Goal: Information Seeking & Learning: Learn about a topic

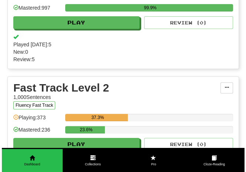
scroll to position [210, 0]
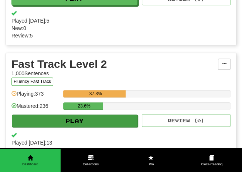
click at [98, 120] on button "Play" at bounding box center [75, 120] width 126 height 13
select select "**"
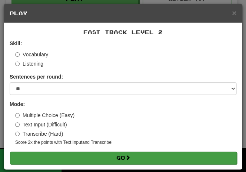
click at [98, 154] on button "Go" at bounding box center [123, 157] width 227 height 13
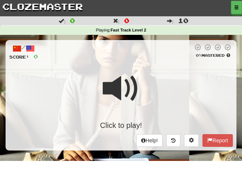
click at [122, 70] on span at bounding box center [121, 88] width 37 height 37
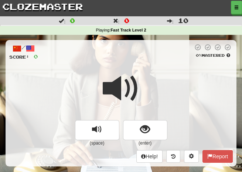
click at [146, 68] on div at bounding box center [121, 93] width 224 height 53
click at [145, 68] on div at bounding box center [121, 93] width 224 height 53
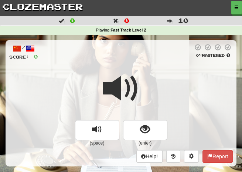
click at [113, 86] on span at bounding box center [121, 88] width 37 height 37
click at [116, 86] on span at bounding box center [121, 88] width 37 height 37
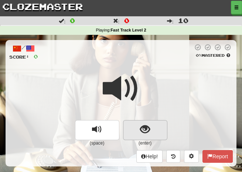
click at [144, 127] on span "show sentence" at bounding box center [145, 129] width 10 height 10
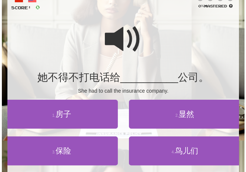
scroll to position [50, 0]
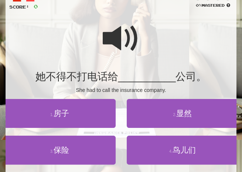
click at [114, 41] on span at bounding box center [121, 38] width 37 height 37
click at [114, 42] on span at bounding box center [121, 38] width 37 height 37
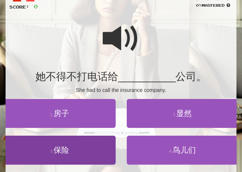
click at [65, 149] on span "保险" at bounding box center [62, 149] width 16 height 9
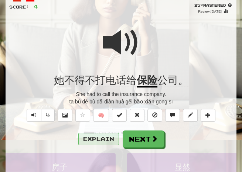
click at [96, 140] on button "Explain" at bounding box center [98, 139] width 41 height 13
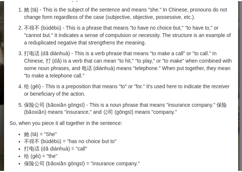
scroll to position [0, 0]
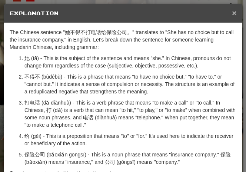
click at [232, 13] on span "×" at bounding box center [234, 13] width 4 height 9
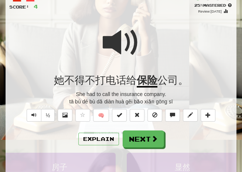
click at [125, 39] on span at bounding box center [121, 42] width 37 height 37
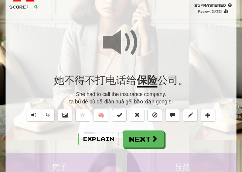
click at [126, 39] on span at bounding box center [121, 42] width 37 height 37
click at [47, 118] on button "½" at bounding box center [48, 115] width 14 height 13
click at [109, 39] on span at bounding box center [121, 42] width 37 height 37
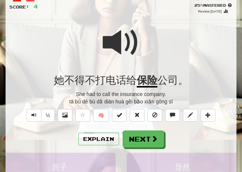
click at [109, 39] on span at bounding box center [121, 42] width 37 height 37
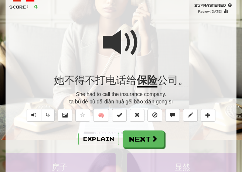
click at [109, 39] on span at bounding box center [121, 42] width 37 height 37
click at [111, 40] on span at bounding box center [121, 42] width 37 height 37
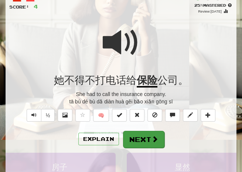
click at [143, 131] on button "Next" at bounding box center [143, 139] width 41 height 17
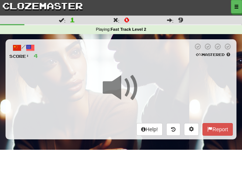
scroll to position [1, 0]
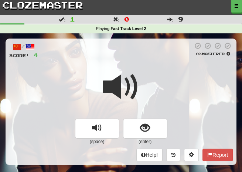
click at [138, 53] on div at bounding box center [115, 50] width 155 height 17
click at [137, 82] on span at bounding box center [121, 86] width 37 height 37
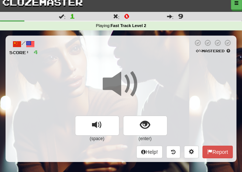
scroll to position [9, 0]
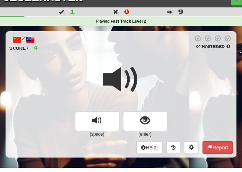
click at [135, 78] on span at bounding box center [121, 79] width 37 height 37
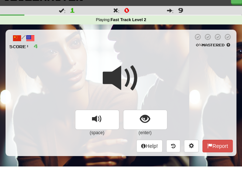
scroll to position [15, 0]
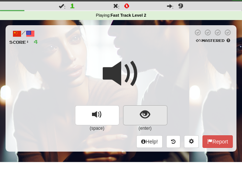
click at [143, 110] on span "show sentence" at bounding box center [145, 115] width 10 height 10
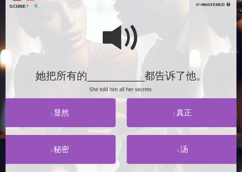
scroll to position [56, 0]
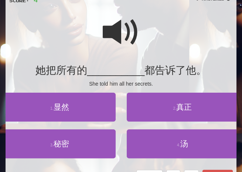
click at [118, 34] on span at bounding box center [121, 32] width 37 height 37
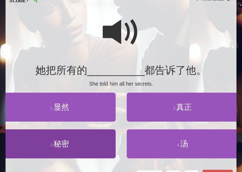
click at [58, 145] on span "秘密" at bounding box center [62, 143] width 16 height 9
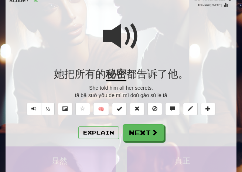
click at [121, 39] on span at bounding box center [121, 36] width 37 height 37
click at [115, 32] on span at bounding box center [121, 36] width 37 height 37
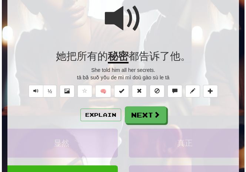
scroll to position [75, 0]
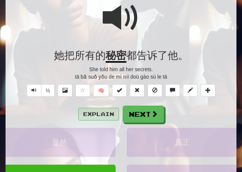
click at [102, 110] on button "Explain" at bounding box center [98, 114] width 41 height 13
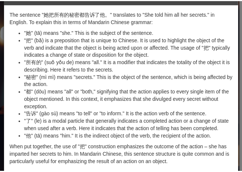
scroll to position [0, 0]
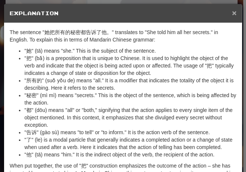
click at [232, 13] on span "×" at bounding box center [234, 13] width 4 height 9
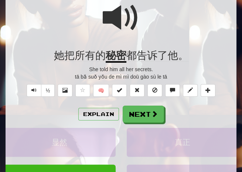
click at [141, 22] on div at bounding box center [121, 22] width 224 height 53
click at [140, 19] on span at bounding box center [121, 17] width 37 height 37
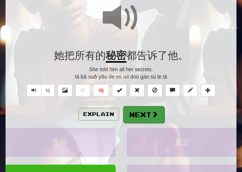
click at [148, 113] on button "Next" at bounding box center [143, 114] width 41 height 17
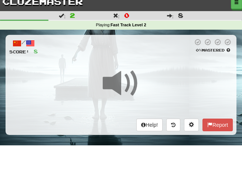
scroll to position [8, 0]
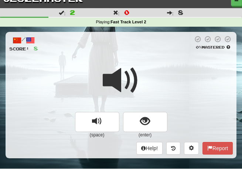
click at [145, 43] on div at bounding box center [115, 44] width 155 height 17
click at [129, 73] on span at bounding box center [121, 80] width 37 height 37
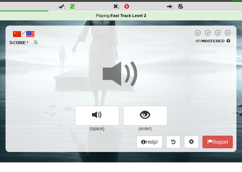
scroll to position [25, 0]
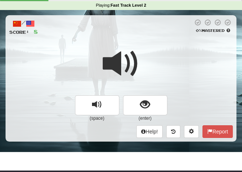
click at [133, 57] on span at bounding box center [121, 63] width 37 height 37
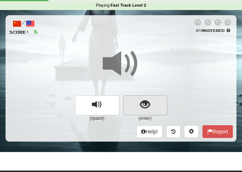
click at [144, 100] on span "show sentence" at bounding box center [145, 105] width 10 height 10
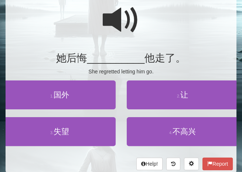
scroll to position [69, 0]
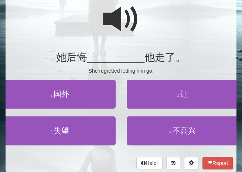
click at [114, 22] on span at bounding box center [121, 19] width 37 height 37
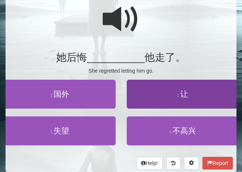
click at [182, 95] on span "让" at bounding box center [185, 94] width 8 height 9
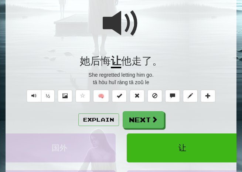
click at [137, 31] on span at bounding box center [121, 23] width 37 height 37
click at [52, 96] on button "½" at bounding box center [48, 96] width 14 height 13
drag, startPoint x: 121, startPoint y: 25, endPoint x: 137, endPoint y: 26, distance: 15.3
click at [121, 25] on span at bounding box center [121, 23] width 37 height 37
click at [103, 118] on button "Explain" at bounding box center [98, 119] width 41 height 13
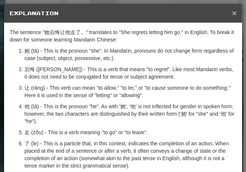
click at [232, 11] on span "×" at bounding box center [234, 13] width 4 height 9
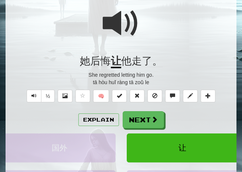
click at [134, 30] on span at bounding box center [121, 23] width 37 height 37
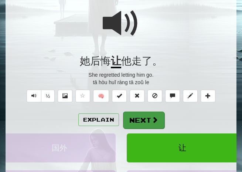
click at [143, 117] on button "Next" at bounding box center [143, 119] width 41 height 17
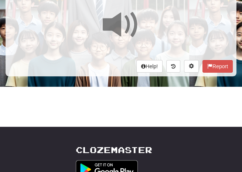
scroll to position [37, 0]
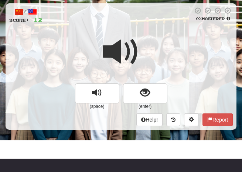
click at [141, 29] on div "/ Score: 12 0 % Mastered (space) (enter) Help! Report" at bounding box center [121, 66] width 231 height 126
click at [139, 43] on span at bounding box center [121, 51] width 37 height 37
click at [136, 47] on span at bounding box center [121, 51] width 37 height 37
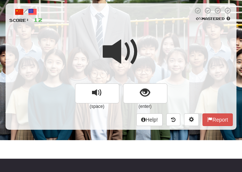
click at [136, 47] on span at bounding box center [121, 51] width 37 height 37
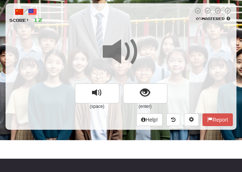
click at [136, 47] on span at bounding box center [121, 51] width 37 height 37
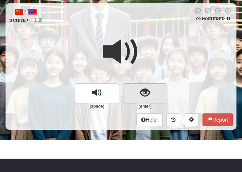
click at [145, 88] on span "show sentence" at bounding box center [145, 93] width 10 height 10
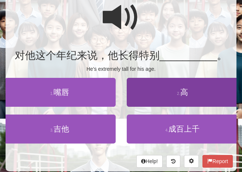
scroll to position [72, 0]
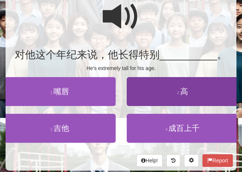
click at [184, 90] on span "高" at bounding box center [185, 91] width 8 height 9
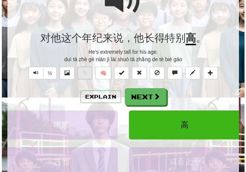
scroll to position [93, 0]
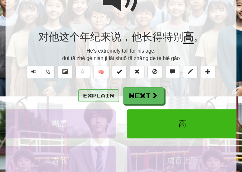
click at [94, 94] on button "Explain" at bounding box center [98, 95] width 41 height 13
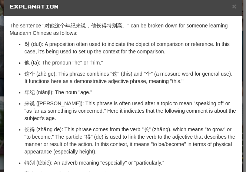
scroll to position [0, 0]
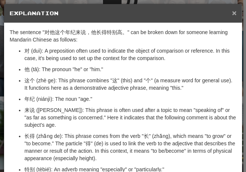
click at [232, 11] on span "×" at bounding box center [234, 13] width 4 height 9
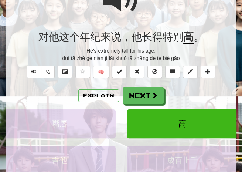
click at [102, 90] on button "Explain" at bounding box center [98, 95] width 41 height 13
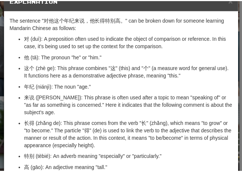
scroll to position [5, 0]
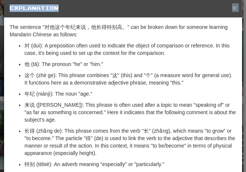
click at [228, 8] on div "× Explanation" at bounding box center [123, 8] width 238 height 19
click at [232, 8] on span "×" at bounding box center [234, 7] width 4 height 9
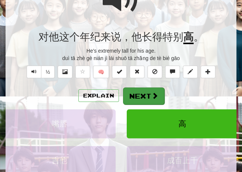
click at [137, 95] on button "Next" at bounding box center [143, 95] width 41 height 17
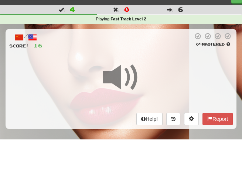
scroll to position [14, 0]
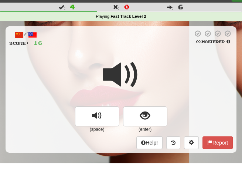
click at [129, 46] on div "/ Score: 16 0 % Mastered (space) (enter) Help! Report" at bounding box center [121, 89] width 231 height 126
click at [132, 66] on span at bounding box center [121, 74] width 37 height 37
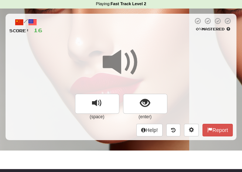
scroll to position [28, 0]
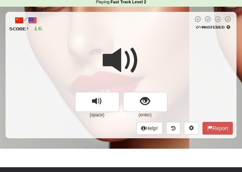
click at [135, 55] on span at bounding box center [121, 60] width 37 height 37
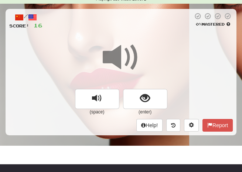
scroll to position [32, 0]
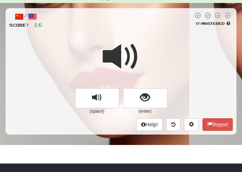
click at [137, 54] on span at bounding box center [121, 56] width 37 height 37
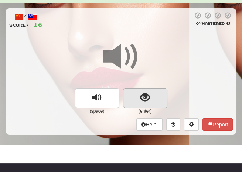
click at [145, 94] on span "show sentence" at bounding box center [145, 98] width 10 height 10
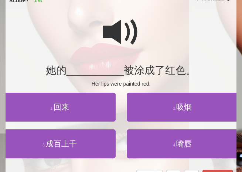
scroll to position [61, 0]
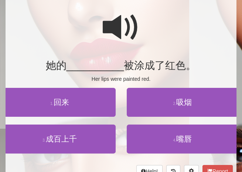
click at [110, 29] on span at bounding box center [121, 27] width 37 height 37
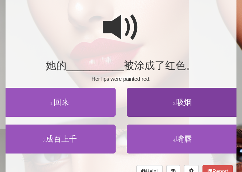
click at [185, 100] on span "吸烟" at bounding box center [185, 102] width 16 height 9
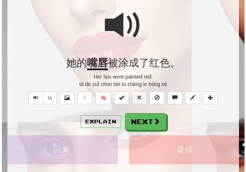
scroll to position [80, 0]
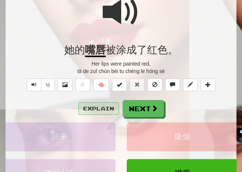
click at [106, 112] on button "Explain" at bounding box center [98, 108] width 41 height 13
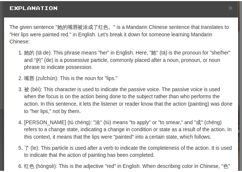
scroll to position [0, 0]
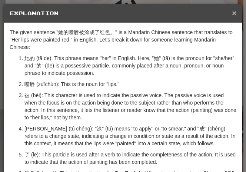
click at [232, 13] on span "×" at bounding box center [234, 13] width 4 height 9
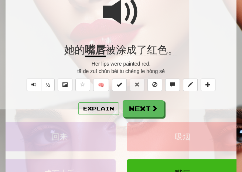
click at [134, 17] on span at bounding box center [121, 12] width 37 height 37
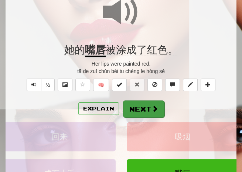
click at [144, 109] on button "Next" at bounding box center [143, 108] width 41 height 17
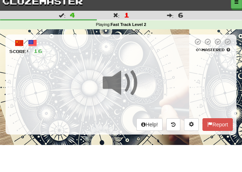
scroll to position [7, 0]
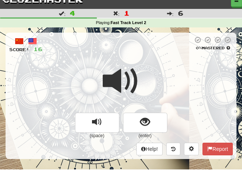
click at [128, 63] on span at bounding box center [121, 81] width 37 height 37
click at [127, 69] on span at bounding box center [121, 81] width 37 height 37
click at [126, 69] on span at bounding box center [121, 81] width 37 height 37
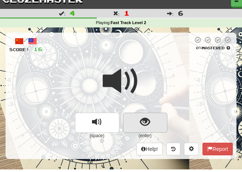
click at [141, 117] on span "show sentence" at bounding box center [145, 122] width 10 height 10
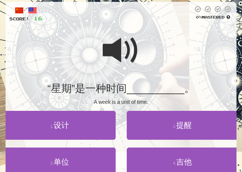
scroll to position [43, 0]
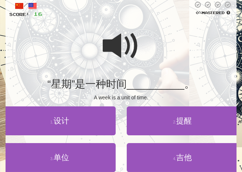
click at [119, 50] on span at bounding box center [121, 45] width 37 height 37
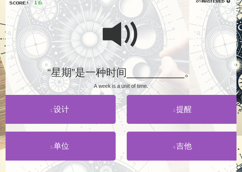
scroll to position [55, 0]
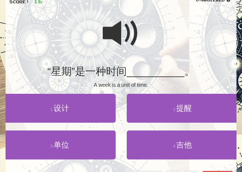
click at [121, 34] on span at bounding box center [121, 33] width 37 height 37
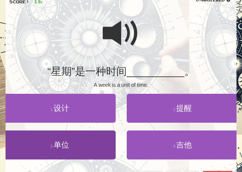
click at [61, 145] on span "单位" at bounding box center [62, 144] width 16 height 9
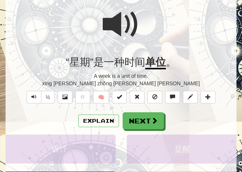
scroll to position [69, 0]
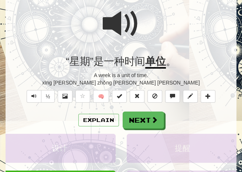
click at [123, 21] on span at bounding box center [121, 23] width 37 height 37
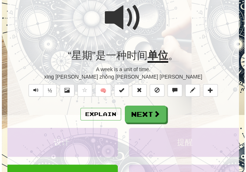
scroll to position [110, 0]
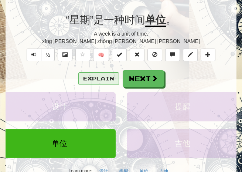
click at [109, 76] on button "Explain" at bounding box center [98, 78] width 41 height 13
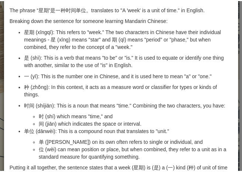
scroll to position [0, 0]
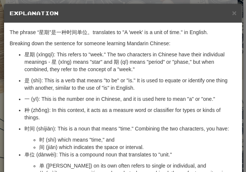
click at [227, 14] on h5 "Explanation" at bounding box center [123, 13] width 227 height 7
click at [232, 14] on span "×" at bounding box center [234, 13] width 4 height 9
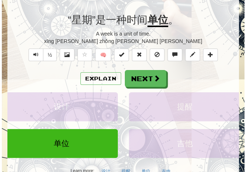
scroll to position [191, 0]
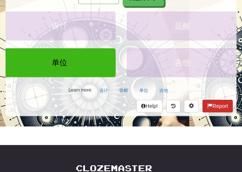
click at [213, 106] on button "Report" at bounding box center [218, 106] width 30 height 13
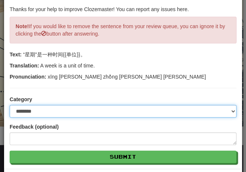
scroll to position [44, 0]
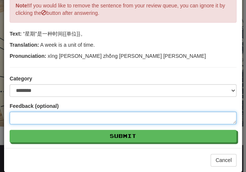
click at [33, 116] on textarea at bounding box center [123, 117] width 227 height 13
type textarea "*"
type textarea "**"
type textarea "*"
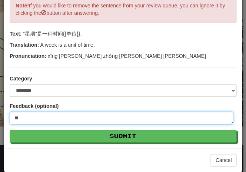
type textarea "***"
type textarea "*"
type textarea "****"
type textarea "*"
type textarea "*****"
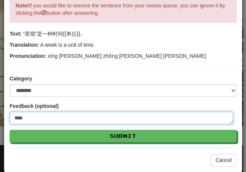
type textarea "*"
type textarea "******"
type textarea "*"
type textarea "******"
type textarea "*"
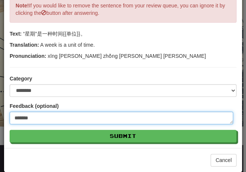
type textarea "********"
type textarea "*"
type textarea "*********"
type textarea "*"
type textarea "*********"
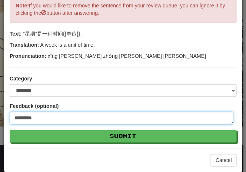
type textarea "*"
type textarea "**********"
type textarea "*"
type textarea "**********"
type textarea "*"
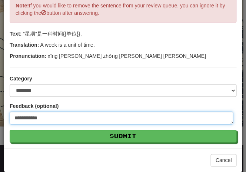
type textarea "**********"
type textarea "*"
type textarea "**********"
type textarea "*"
type textarea "**********"
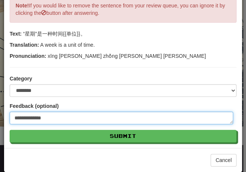
type textarea "*"
type textarea "**********"
type textarea "*"
type textarea "**********"
type textarea "*"
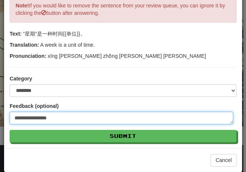
type textarea "**********"
type textarea "*"
type textarea "**********"
type textarea "*"
type textarea "**********"
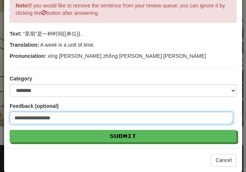
type textarea "*"
type textarea "**********"
type textarea "*"
type textarea "**********"
type textarea "*"
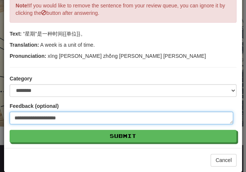
type textarea "**********"
type textarea "*"
type textarea "**********"
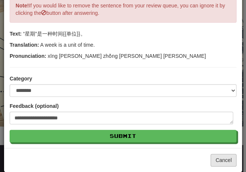
click at [216, 162] on button "Cancel" at bounding box center [223, 160] width 26 height 13
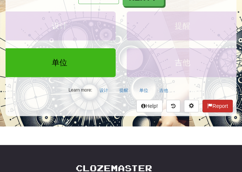
click at [219, 107] on button "Report" at bounding box center [218, 106] width 30 height 13
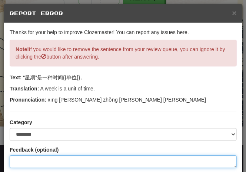
click at [31, 159] on textarea at bounding box center [123, 161] width 227 height 13
type textarea "*"
type textarea "**"
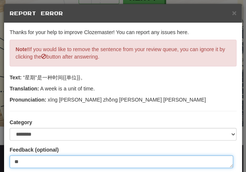
type textarea "*"
type textarea "***"
type textarea "*"
type textarea "****"
type textarea "*"
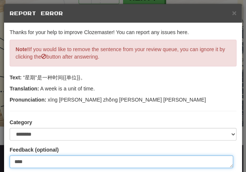
type textarea "*****"
type textarea "*"
type textarea "******"
type textarea "*"
type textarea "******"
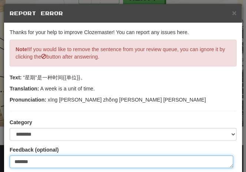
type textarea "*"
type textarea "********"
type textarea "*"
type textarea "*********"
type textarea "*"
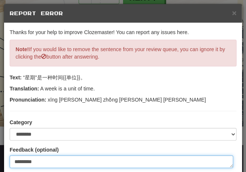
type textarea "*********"
type textarea "*"
type textarea "**********"
type textarea "*"
type textarea "**********"
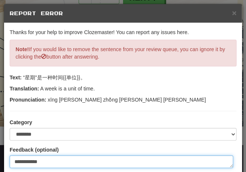
type textarea "*"
type textarea "**********"
type textarea "*"
type textarea "**********"
type textarea "*"
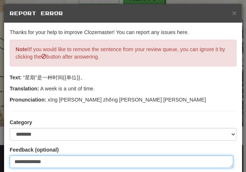
type textarea "**********"
type textarea "*"
type textarea "**********"
type textarea "*"
type textarea "**********"
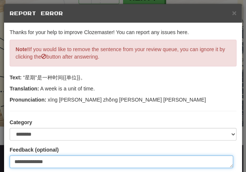
type textarea "*"
type textarea "**********"
type textarea "*"
type textarea "**********"
type textarea "*"
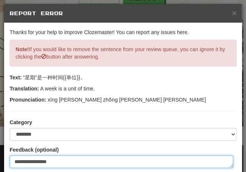
type textarea "**********"
type textarea "*"
type textarea "**********"
type textarea "*"
type textarea "**********"
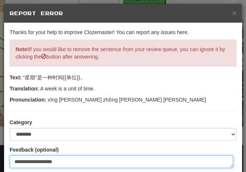
type textarea "*"
type textarea "**********"
type textarea "*"
type textarea "**********"
type textarea "*"
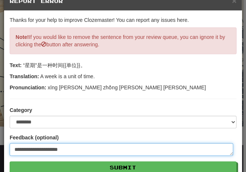
scroll to position [47, 0]
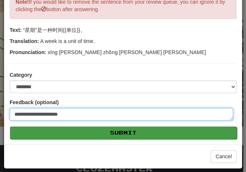
type textarea "**********"
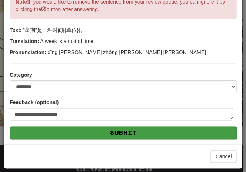
click at [110, 134] on button "Submit" at bounding box center [123, 132] width 227 height 13
type textarea "*"
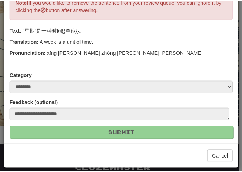
scroll to position [0, 0]
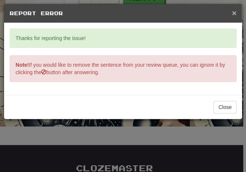
click at [232, 12] on span "×" at bounding box center [234, 13] width 4 height 9
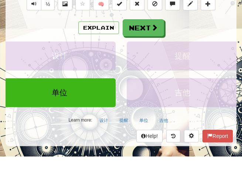
scroll to position [135, 0]
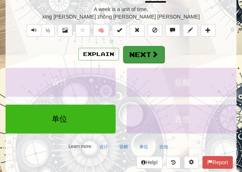
click at [138, 51] on button "Next" at bounding box center [143, 54] width 41 height 17
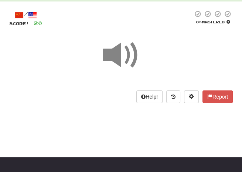
scroll to position [27, 0]
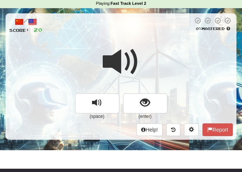
click at [131, 34] on div "/ Score: 20 0 % Mastered (space) (enter) Help! Report" at bounding box center [121, 76] width 231 height 126
click at [135, 55] on span at bounding box center [121, 61] width 37 height 37
click at [134, 55] on span at bounding box center [121, 61] width 37 height 37
click at [141, 53] on div at bounding box center [121, 66] width 224 height 53
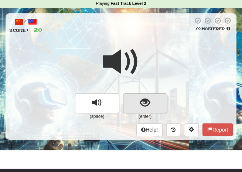
click at [145, 98] on span "show sentence" at bounding box center [145, 103] width 10 height 10
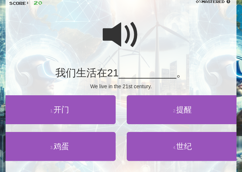
scroll to position [56, 0]
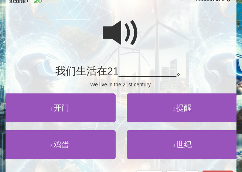
click at [116, 33] on span at bounding box center [121, 32] width 37 height 37
click at [120, 36] on span at bounding box center [121, 32] width 37 height 37
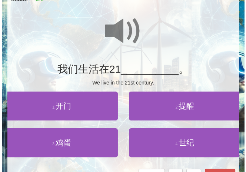
scroll to position [64, 0]
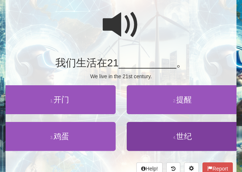
click at [187, 133] on span "世纪" at bounding box center [185, 136] width 16 height 9
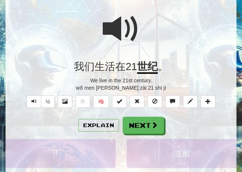
click at [119, 34] on span at bounding box center [121, 28] width 37 height 37
click at [117, 30] on span at bounding box center [121, 28] width 37 height 37
click at [113, 33] on span at bounding box center [121, 28] width 37 height 37
click at [98, 122] on button "Explain" at bounding box center [98, 125] width 41 height 13
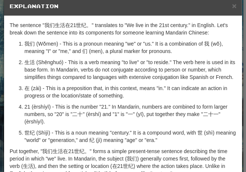
scroll to position [6, 0]
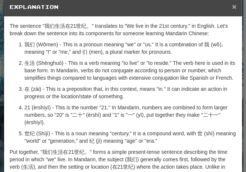
click at [232, 6] on span "×" at bounding box center [234, 6] width 4 height 9
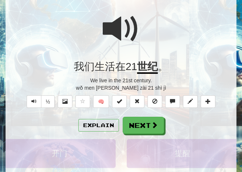
click at [132, 30] on span at bounding box center [121, 28] width 37 height 37
click at [101, 122] on button "Explain" at bounding box center [98, 125] width 41 height 13
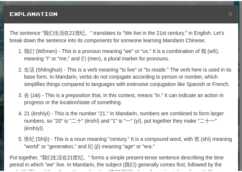
scroll to position [1, 0]
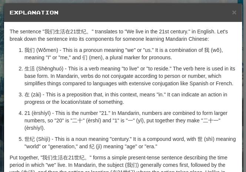
click at [227, 11] on h5 "Explanation" at bounding box center [123, 12] width 227 height 7
click at [232, 13] on span "×" at bounding box center [234, 12] width 4 height 9
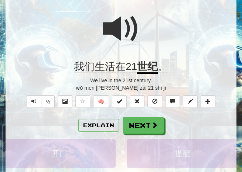
click at [137, 39] on span at bounding box center [121, 28] width 37 height 37
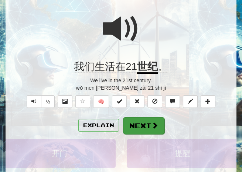
click at [137, 125] on button "Next" at bounding box center [143, 125] width 41 height 17
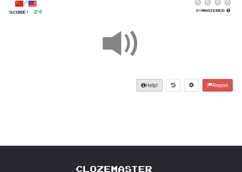
scroll to position [37, 0]
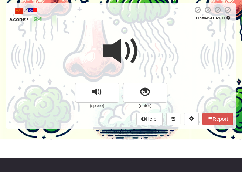
click at [131, 48] on span at bounding box center [121, 51] width 37 height 37
click at [140, 47] on span at bounding box center [121, 51] width 37 height 37
click at [139, 47] on span at bounding box center [121, 51] width 37 height 37
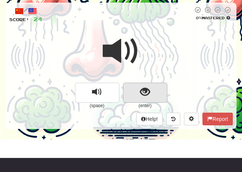
click at [146, 90] on span "show sentence" at bounding box center [145, 92] width 10 height 10
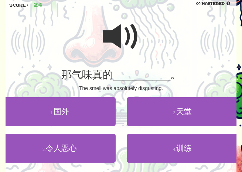
scroll to position [55, 0]
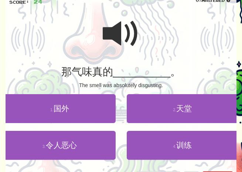
click at [115, 33] on span at bounding box center [121, 33] width 37 height 37
click at [118, 36] on span at bounding box center [121, 33] width 37 height 37
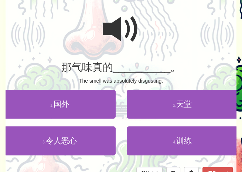
scroll to position [62, 0]
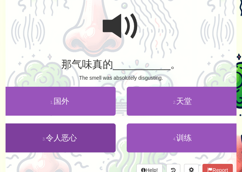
click at [70, 136] on span "令人恶心" at bounding box center [61, 137] width 31 height 9
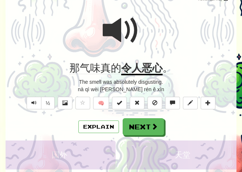
click at [151, 42] on div at bounding box center [121, 35] width 224 height 53
click at [139, 36] on span at bounding box center [121, 30] width 37 height 37
click at [51, 104] on button "½" at bounding box center [48, 103] width 14 height 13
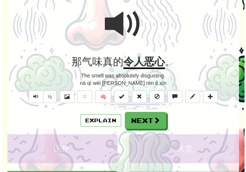
scroll to position [73, 0]
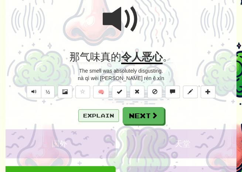
click at [106, 111] on button "Explain" at bounding box center [98, 115] width 41 height 13
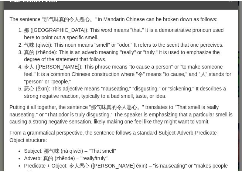
scroll to position [7, 0]
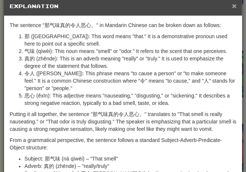
click at [232, 7] on span "×" at bounding box center [234, 5] width 4 height 9
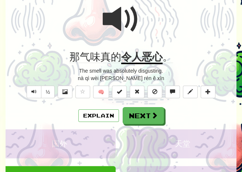
click at [132, 27] on span at bounding box center [121, 19] width 37 height 37
click at [122, 25] on span at bounding box center [121, 19] width 37 height 37
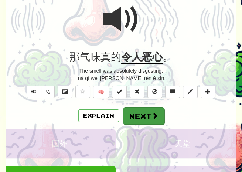
click at [141, 116] on button "Next" at bounding box center [143, 115] width 41 height 17
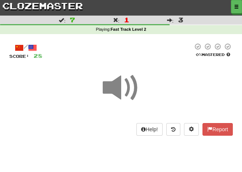
scroll to position [1, 0]
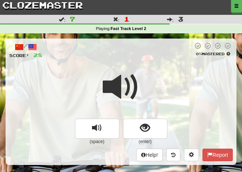
click at [135, 62] on div "/ Score: 28 0 % Mastered (space) (enter) Help! Report" at bounding box center [121, 102] width 231 height 126
click at [127, 73] on span at bounding box center [121, 86] width 37 height 37
click at [126, 73] on span at bounding box center [121, 86] width 37 height 37
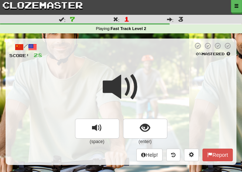
click at [126, 73] on span at bounding box center [121, 86] width 37 height 37
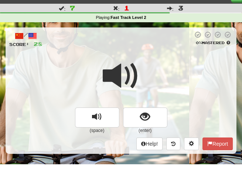
scroll to position [19, 0]
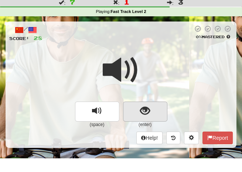
click at [138, 112] on button "show sentence" at bounding box center [145, 111] width 44 height 20
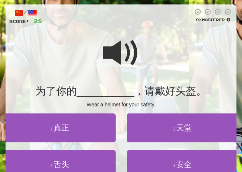
scroll to position [43, 0]
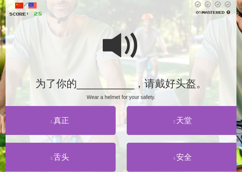
click at [111, 46] on span at bounding box center [121, 45] width 37 height 37
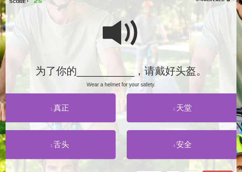
scroll to position [56, 0]
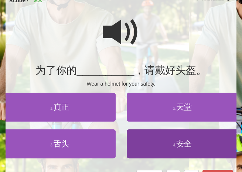
click at [182, 142] on span "安全" at bounding box center [185, 143] width 16 height 9
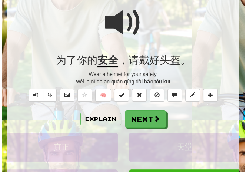
scroll to position [71, 0]
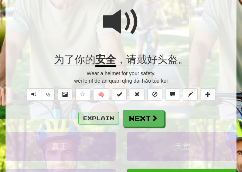
click at [95, 119] on button "Explain" at bounding box center [98, 118] width 41 height 13
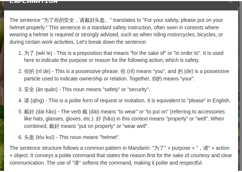
scroll to position [0, 0]
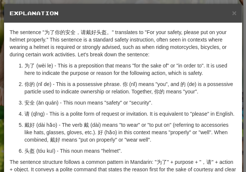
click at [227, 13] on h5 "Explanation" at bounding box center [123, 13] width 227 height 7
click at [232, 14] on span "×" at bounding box center [234, 13] width 4 height 9
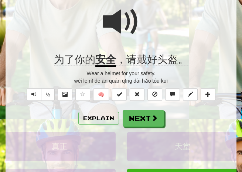
click at [138, 38] on span at bounding box center [121, 21] width 37 height 37
click at [135, 38] on span at bounding box center [121, 21] width 37 height 37
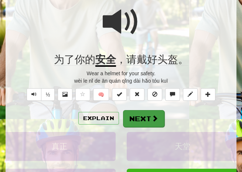
click at [140, 116] on button "Next" at bounding box center [143, 118] width 41 height 17
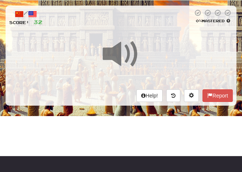
scroll to position [16, 0]
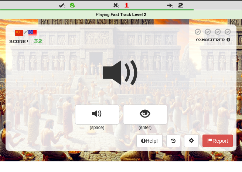
click at [126, 48] on div "/ Score: 32 0 % Mastered (space) (enter) Help! Report" at bounding box center [121, 87] width 231 height 126
click at [125, 57] on span at bounding box center [121, 72] width 37 height 37
click at [124, 58] on span at bounding box center [121, 72] width 37 height 37
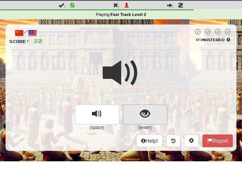
click at [146, 109] on span "show sentence" at bounding box center [145, 114] width 10 height 10
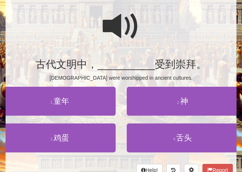
scroll to position [63, 0]
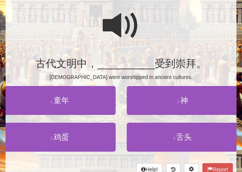
click at [112, 28] on span at bounding box center [121, 25] width 37 height 37
click at [104, 27] on span at bounding box center [121, 25] width 37 height 37
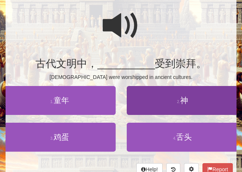
click at [187, 98] on span "神" at bounding box center [185, 100] width 8 height 9
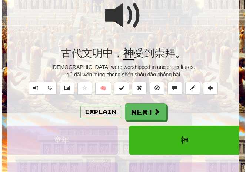
scroll to position [78, 0]
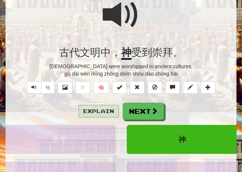
click at [97, 108] on button "Explain" at bounding box center [98, 111] width 41 height 13
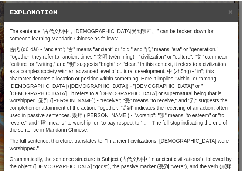
scroll to position [3, 0]
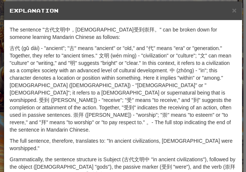
click at [227, 10] on h5 "Explanation" at bounding box center [123, 10] width 227 height 7
click at [232, 10] on span "×" at bounding box center [234, 10] width 4 height 9
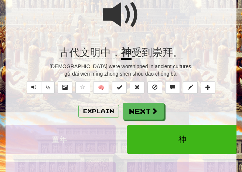
click at [132, 20] on span at bounding box center [121, 14] width 37 height 37
click at [134, 20] on span at bounding box center [121, 14] width 37 height 37
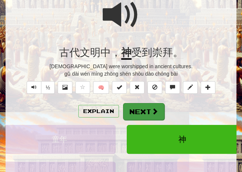
click at [136, 113] on button "Next" at bounding box center [143, 111] width 41 height 17
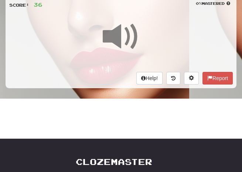
scroll to position [46, 0]
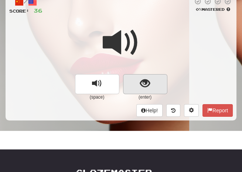
click at [140, 84] on button "show sentence" at bounding box center [145, 84] width 44 height 20
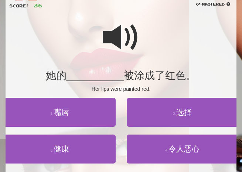
scroll to position [56, 0]
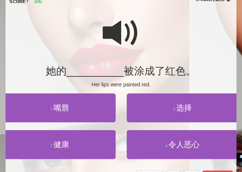
click at [109, 34] on span at bounding box center [121, 32] width 37 height 37
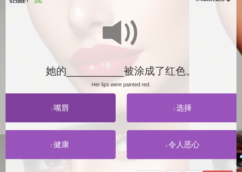
click at [63, 108] on span "嘴唇" at bounding box center [62, 107] width 16 height 9
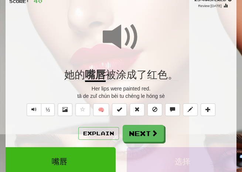
drag, startPoint x: 114, startPoint y: 43, endPoint x: 140, endPoint y: 41, distance: 25.6
click at [114, 43] on span at bounding box center [121, 37] width 37 height 37
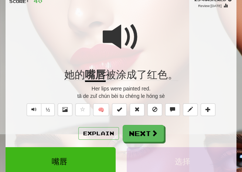
click at [117, 43] on span at bounding box center [121, 37] width 37 height 37
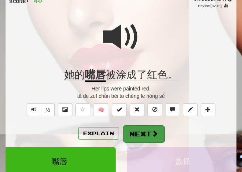
click at [143, 138] on button "Next" at bounding box center [143, 133] width 41 height 17
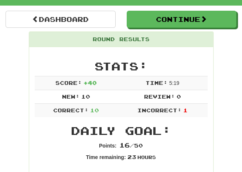
scroll to position [51, 0]
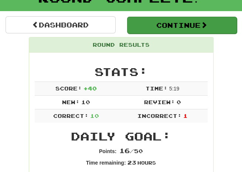
click at [156, 26] on button "Continue" at bounding box center [182, 25] width 110 height 17
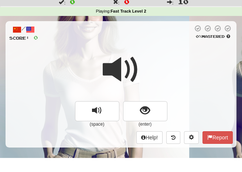
scroll to position [20, 0]
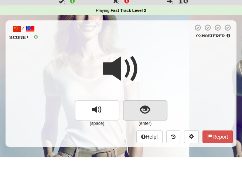
click at [143, 109] on span "show sentence" at bounding box center [145, 110] width 10 height 10
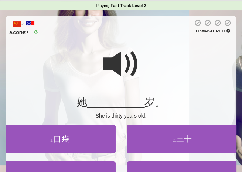
scroll to position [50, 0]
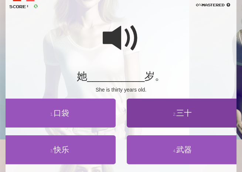
click at [175, 112] on small "2 ." at bounding box center [174, 114] width 3 height 4
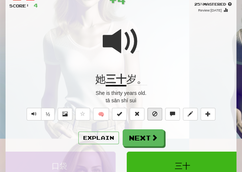
scroll to position [55, 0]
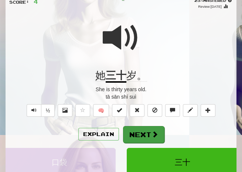
click at [145, 130] on button "Next" at bounding box center [143, 134] width 41 height 17
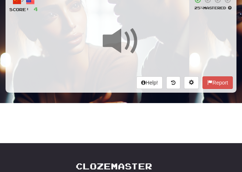
scroll to position [20, 0]
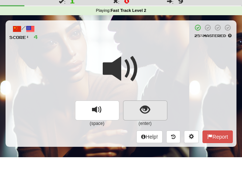
click at [144, 107] on span "show sentence" at bounding box center [145, 110] width 10 height 10
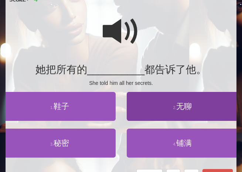
scroll to position [60, 0]
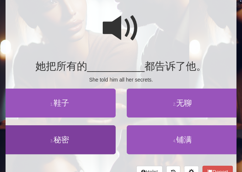
click at [67, 138] on span "秘密" at bounding box center [62, 139] width 16 height 9
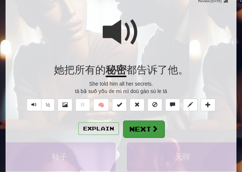
click at [148, 123] on button "Next" at bounding box center [143, 128] width 41 height 17
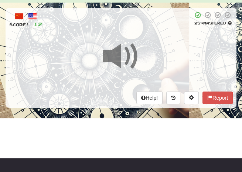
scroll to position [27, 0]
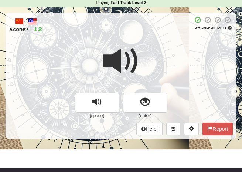
click at [152, 61] on div at bounding box center [121, 66] width 224 height 53
click at [150, 61] on div at bounding box center [121, 66] width 224 height 53
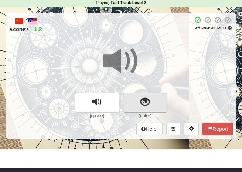
click at [148, 103] on span "show sentence" at bounding box center [145, 102] width 10 height 10
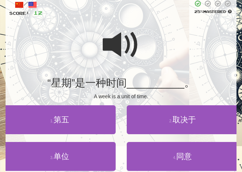
scroll to position [49, 0]
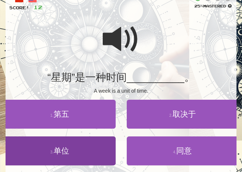
click at [75, 146] on button "3 . 单位" at bounding box center [60, 150] width 112 height 29
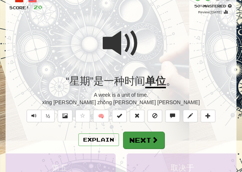
click at [141, 135] on button "Next" at bounding box center [143, 139] width 41 height 17
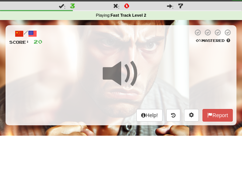
scroll to position [10, 0]
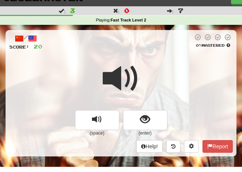
click at [142, 60] on div at bounding box center [121, 83] width 224 height 53
click at [137, 65] on span at bounding box center [121, 78] width 37 height 37
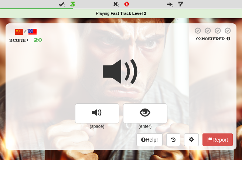
scroll to position [22, 0]
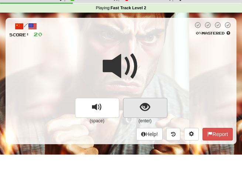
click at [144, 109] on span "show sentence" at bounding box center [145, 107] width 10 height 10
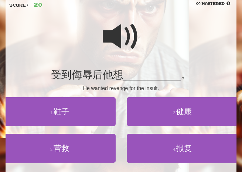
scroll to position [53, 0]
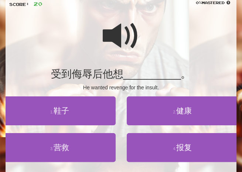
click at [110, 38] on span at bounding box center [121, 35] width 37 height 37
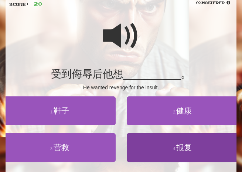
click at [184, 143] on span "报复" at bounding box center [185, 147] width 16 height 9
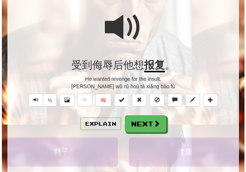
scroll to position [66, 0]
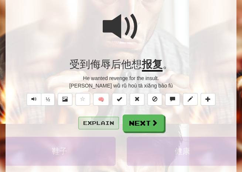
click at [103, 118] on button "Explain" at bounding box center [98, 123] width 41 height 13
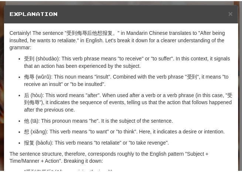
scroll to position [1, 0]
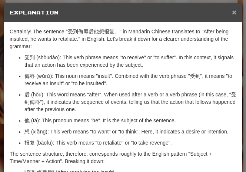
click at [232, 10] on span "×" at bounding box center [234, 12] width 4 height 9
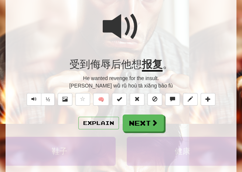
click at [127, 30] on span at bounding box center [121, 26] width 37 height 37
click at [146, 25] on div at bounding box center [121, 31] width 224 height 53
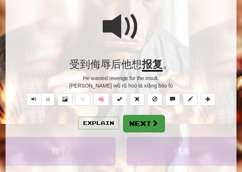
click at [141, 119] on button "Next" at bounding box center [143, 123] width 41 height 17
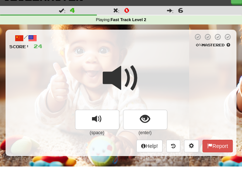
scroll to position [11, 0]
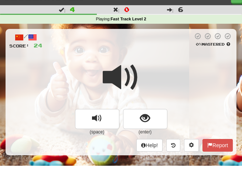
click at [128, 54] on div "/ Score: 24 0 % Mastered (space) (enter) Help! Report" at bounding box center [121, 92] width 231 height 126
click at [127, 76] on span at bounding box center [121, 77] width 37 height 37
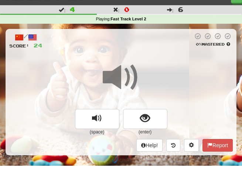
scroll to position [14, 0]
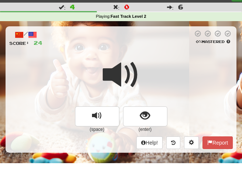
click at [120, 68] on span at bounding box center [121, 74] width 37 height 37
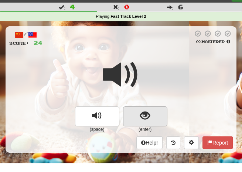
click at [137, 110] on button "show sentence" at bounding box center [145, 116] width 44 height 20
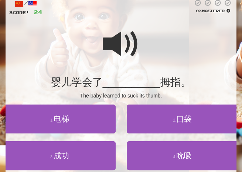
scroll to position [49, 0]
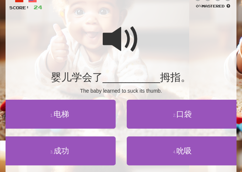
click at [119, 35] on span at bounding box center [121, 39] width 37 height 37
click at [114, 39] on span at bounding box center [121, 39] width 37 height 37
click at [139, 35] on span at bounding box center [121, 39] width 37 height 37
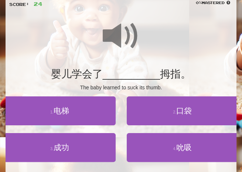
scroll to position [53, 0]
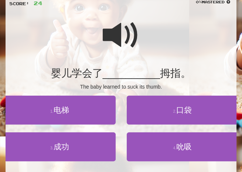
click at [123, 30] on span at bounding box center [121, 35] width 37 height 37
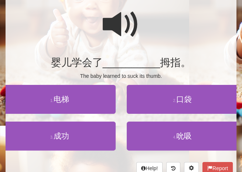
scroll to position [65, 0]
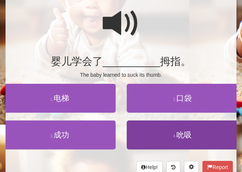
click at [184, 137] on span "吮吸" at bounding box center [185, 134] width 16 height 9
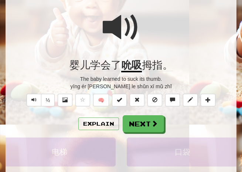
scroll to position [66, 0]
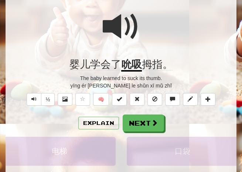
drag, startPoint x: 116, startPoint y: 27, endPoint x: 144, endPoint y: 23, distance: 28.5
click at [116, 27] on span at bounding box center [121, 26] width 37 height 37
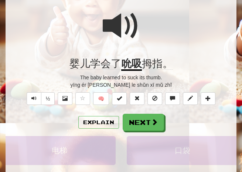
click at [142, 23] on div at bounding box center [121, 30] width 224 height 53
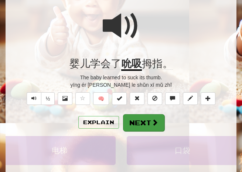
click at [147, 122] on button "Next" at bounding box center [143, 122] width 41 height 17
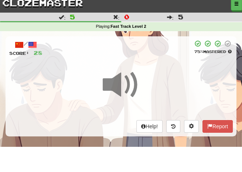
scroll to position [5, 0]
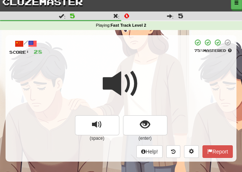
click at [135, 47] on div at bounding box center [118, 47] width 151 height 17
click at [135, 66] on span at bounding box center [121, 83] width 37 height 37
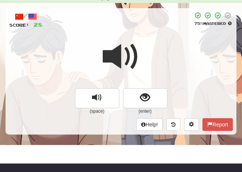
scroll to position [38, 0]
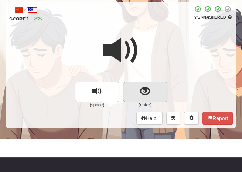
click at [147, 93] on span "show sentence" at bounding box center [145, 91] width 10 height 10
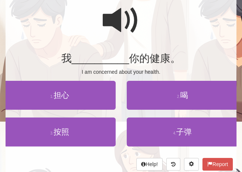
scroll to position [69, 0]
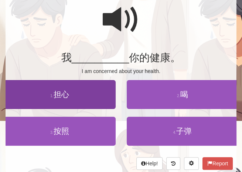
click at [67, 94] on span "担心" at bounding box center [62, 94] width 16 height 9
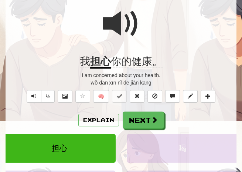
click at [116, 27] on span at bounding box center [121, 23] width 37 height 37
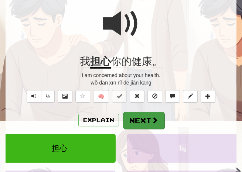
click at [139, 124] on button "Next" at bounding box center [143, 120] width 41 height 17
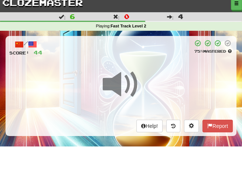
scroll to position [5, 0]
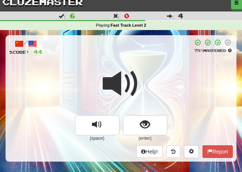
click at [135, 58] on div "/ Score: 44 75 % Mastered (space) (enter) Help! Report" at bounding box center [121, 98] width 231 height 126
click at [136, 76] on span at bounding box center [121, 83] width 37 height 37
click at [136, 77] on span at bounding box center [121, 83] width 37 height 37
click at [135, 77] on span at bounding box center [121, 83] width 37 height 37
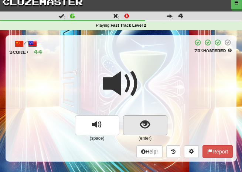
click at [147, 123] on span "show sentence" at bounding box center [145, 125] width 10 height 10
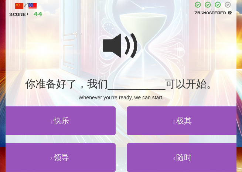
scroll to position [43, 0]
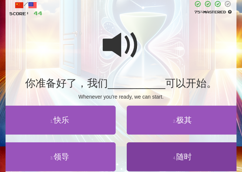
click at [182, 155] on span "随时" at bounding box center [185, 156] width 16 height 9
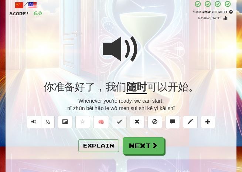
click at [113, 50] on span at bounding box center [121, 49] width 37 height 37
click at [133, 48] on span at bounding box center [121, 49] width 37 height 37
drag, startPoint x: 149, startPoint y: 149, endPoint x: 148, endPoint y: 136, distance: 13.3
click at [149, 149] on button "Next" at bounding box center [143, 145] width 41 height 17
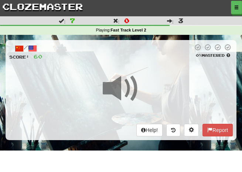
scroll to position [1, 0]
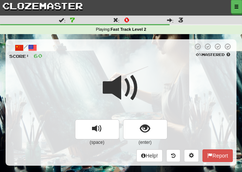
click at [139, 60] on div "/ Score: 60 0 % Mastered (space) (enter) Help! Report" at bounding box center [121, 102] width 231 height 126
click at [139, 72] on span at bounding box center [121, 87] width 37 height 37
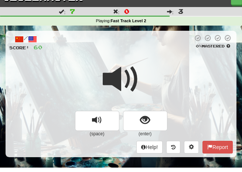
scroll to position [15, 0]
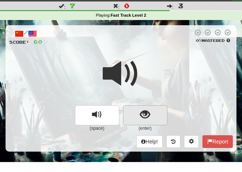
click at [144, 111] on span "show sentence" at bounding box center [145, 115] width 10 height 10
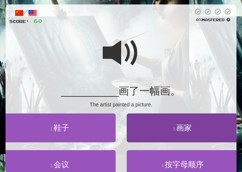
scroll to position [40, 0]
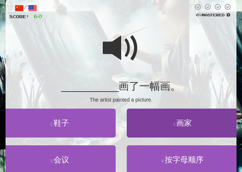
click at [185, 123] on span "画家" at bounding box center [185, 122] width 16 height 9
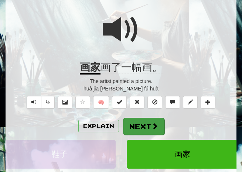
scroll to position [64, 0]
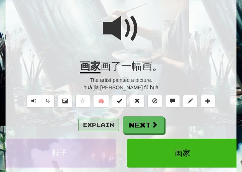
click at [104, 125] on button "Explain" at bounding box center [98, 124] width 41 height 13
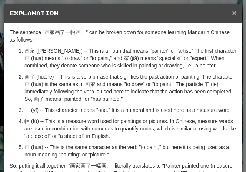
click at [232, 14] on span "×" at bounding box center [234, 13] width 4 height 9
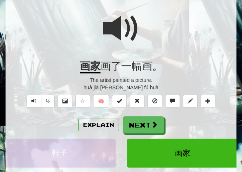
click at [137, 35] on span at bounding box center [121, 28] width 37 height 37
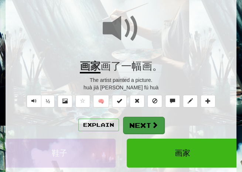
click at [141, 123] on button "Next" at bounding box center [143, 125] width 41 height 17
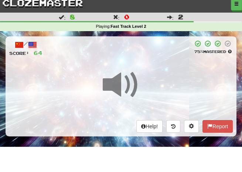
scroll to position [5, 0]
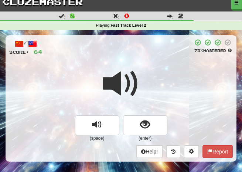
click at [150, 68] on div at bounding box center [121, 88] width 224 height 53
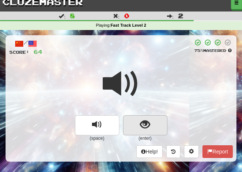
click at [141, 120] on span "show sentence" at bounding box center [145, 125] width 10 height 10
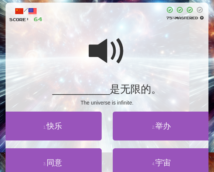
scroll to position [40, 0]
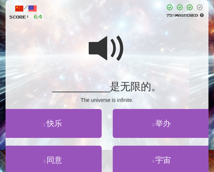
click at [90, 50] on span at bounding box center [107, 48] width 37 height 37
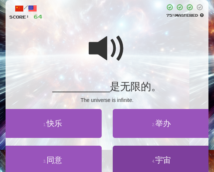
click at [164, 160] on span "宇宙" at bounding box center [163, 159] width 16 height 9
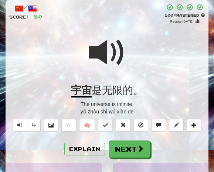
click at [125, 60] on span at bounding box center [107, 52] width 37 height 37
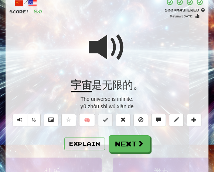
scroll to position [46, 0]
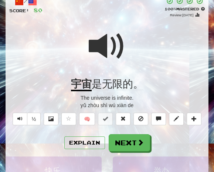
click at [135, 64] on div at bounding box center [107, 51] width 196 height 53
click at [129, 67] on div at bounding box center [107, 51] width 196 height 53
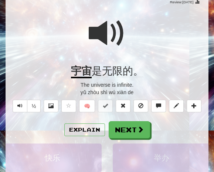
scroll to position [60, 0]
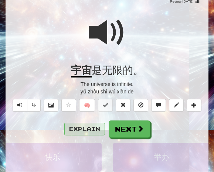
click at [87, 131] on button "Explain" at bounding box center [84, 129] width 41 height 13
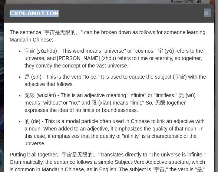
click at [200, 14] on div "× Explanation" at bounding box center [109, 13] width 210 height 19
click at [204, 14] on span "×" at bounding box center [206, 13] width 4 height 9
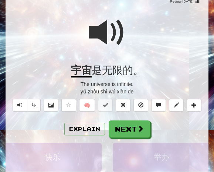
click at [114, 61] on div at bounding box center [107, 37] width 196 height 53
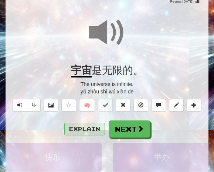
click at [74, 126] on button "Explain" at bounding box center [84, 129] width 41 height 13
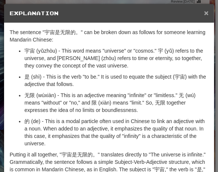
click at [204, 14] on span "×" at bounding box center [206, 13] width 4 height 9
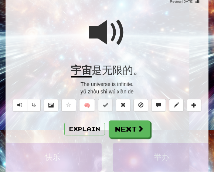
click at [113, 35] on span at bounding box center [107, 32] width 37 height 37
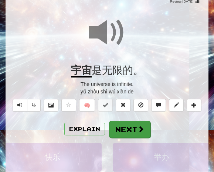
click at [118, 123] on button "Next" at bounding box center [129, 129] width 41 height 17
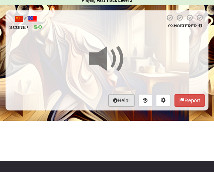
scroll to position [18, 0]
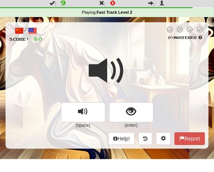
click at [109, 52] on span at bounding box center [107, 70] width 37 height 37
click at [110, 52] on span at bounding box center [107, 70] width 37 height 37
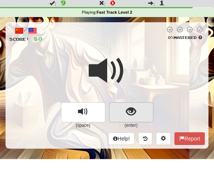
click at [129, 107] on span "show sentence" at bounding box center [131, 112] width 10 height 10
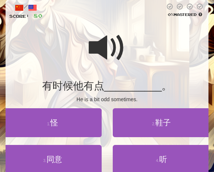
scroll to position [42, 0]
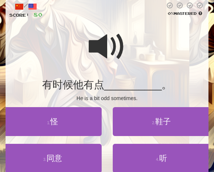
click at [101, 45] on span at bounding box center [107, 46] width 37 height 37
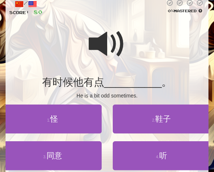
scroll to position [45, 0]
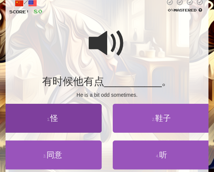
click at [57, 117] on span "怪" at bounding box center [54, 118] width 8 height 9
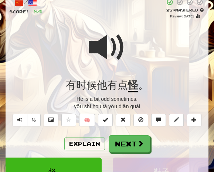
click at [109, 44] on span at bounding box center [107, 47] width 37 height 37
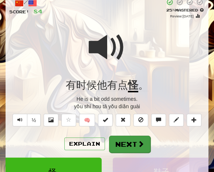
click at [125, 140] on button "Next" at bounding box center [129, 143] width 41 height 17
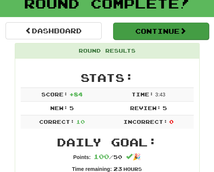
click at [158, 30] on button "Continue" at bounding box center [161, 31] width 96 height 17
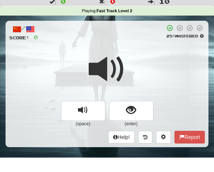
scroll to position [20, 0]
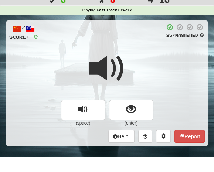
click at [134, 45] on div "/ Score: 0 25 % Mastered (space) (enter) Help! Report" at bounding box center [107, 83] width 203 height 126
click at [125, 54] on span at bounding box center [107, 68] width 37 height 37
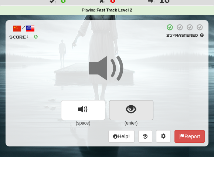
click at [135, 107] on span "show sentence" at bounding box center [131, 109] width 10 height 10
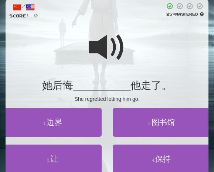
scroll to position [47, 0]
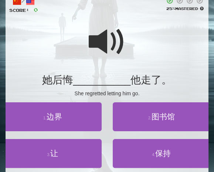
click at [61, 154] on button "3 . 让" at bounding box center [53, 153] width 98 height 29
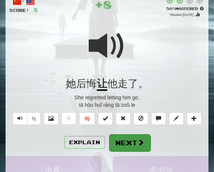
click at [133, 138] on button "Next" at bounding box center [129, 142] width 41 height 17
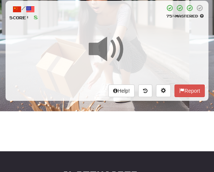
scroll to position [19, 0]
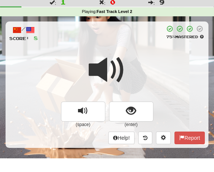
click at [132, 46] on div "/ Score: 8 75 % Mastered (space) (enter) Help! Report" at bounding box center [107, 84] width 203 height 126
click at [116, 60] on span at bounding box center [107, 69] width 37 height 37
click at [117, 64] on span at bounding box center [107, 69] width 37 height 37
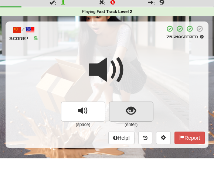
click at [130, 111] on span "show sentence" at bounding box center [131, 111] width 10 height 10
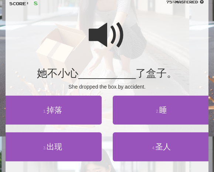
scroll to position [60, 0]
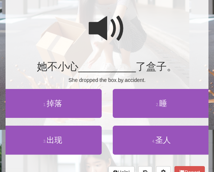
click at [105, 33] on span at bounding box center [107, 28] width 37 height 37
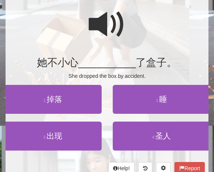
scroll to position [65, 0]
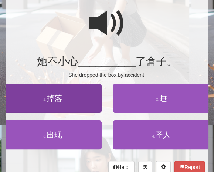
click at [54, 97] on span "掉落" at bounding box center [55, 98] width 16 height 9
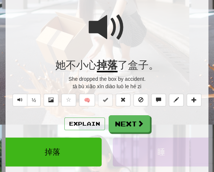
click at [103, 33] on span at bounding box center [107, 27] width 37 height 37
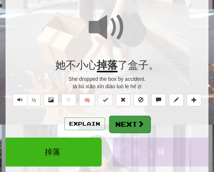
click at [122, 124] on button "Next" at bounding box center [129, 124] width 41 height 17
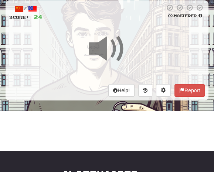
scroll to position [21, 0]
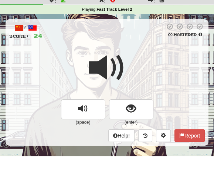
click at [127, 51] on div at bounding box center [107, 72] width 196 height 53
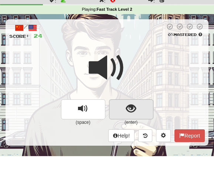
click at [130, 107] on span "show sentence" at bounding box center [131, 109] width 10 height 10
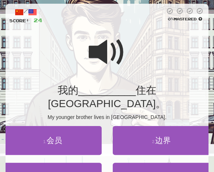
scroll to position [37, 0]
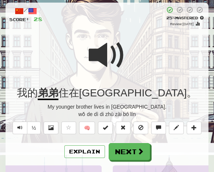
click at [119, 155] on button "Next" at bounding box center [129, 151] width 41 height 17
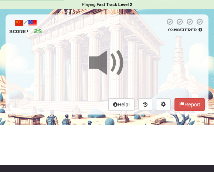
scroll to position [19, 0]
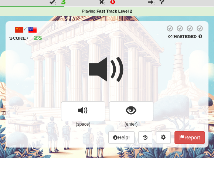
click at [123, 51] on span at bounding box center [107, 69] width 37 height 37
click at [121, 53] on span at bounding box center [107, 69] width 37 height 37
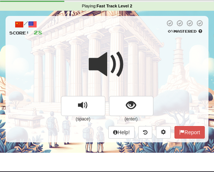
scroll to position [23, 0]
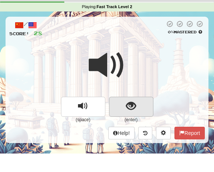
click at [128, 104] on span "show sentence" at bounding box center [131, 106] width 10 height 10
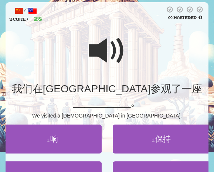
scroll to position [39, 0]
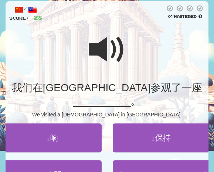
click at [102, 48] on span at bounding box center [107, 49] width 37 height 37
click at [99, 50] on span at bounding box center [107, 49] width 37 height 37
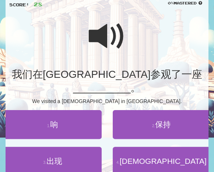
scroll to position [53, 0]
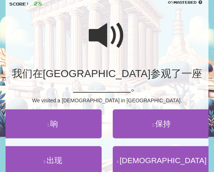
click at [104, 42] on span at bounding box center [107, 35] width 37 height 37
click at [123, 43] on span at bounding box center [107, 35] width 37 height 37
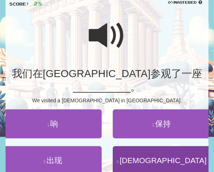
click at [164, 156] on span "[DEMOGRAPHIC_DATA]" at bounding box center [163, 160] width 87 height 9
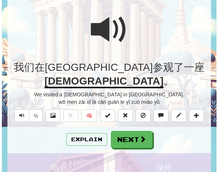
scroll to position [64, 0]
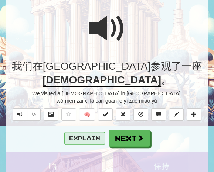
click at [91, 132] on button "Explain" at bounding box center [84, 138] width 41 height 13
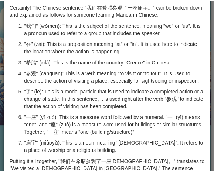
scroll to position [0, 0]
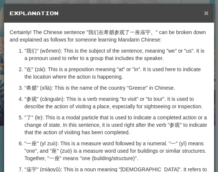
click at [204, 13] on span "×" at bounding box center [206, 13] width 4 height 9
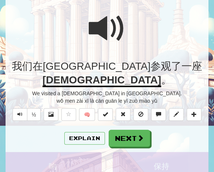
click at [132, 25] on div at bounding box center [107, 33] width 196 height 53
click at [120, 130] on button "Next" at bounding box center [129, 138] width 41 height 17
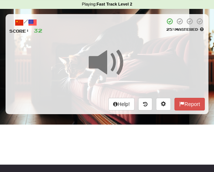
scroll to position [21, 0]
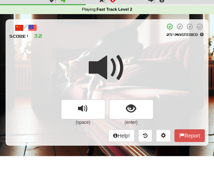
click at [124, 59] on span at bounding box center [107, 67] width 37 height 37
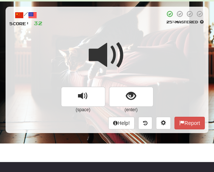
scroll to position [39, 0]
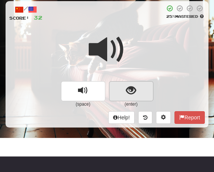
click at [133, 90] on span "show sentence" at bounding box center [131, 91] width 10 height 10
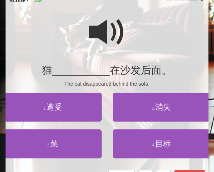
scroll to position [57, 0]
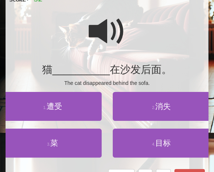
click at [102, 35] on span at bounding box center [107, 31] width 37 height 37
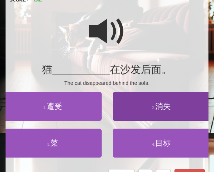
click at [167, 108] on span "消失" at bounding box center [163, 106] width 16 height 9
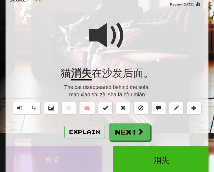
scroll to position [56, 0]
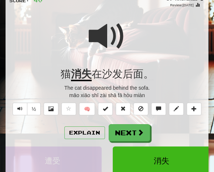
click at [120, 41] on span at bounding box center [107, 36] width 37 height 37
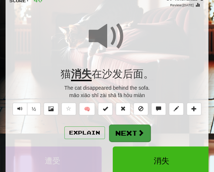
click at [139, 129] on span at bounding box center [141, 132] width 7 height 7
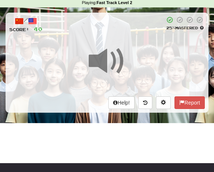
scroll to position [11, 0]
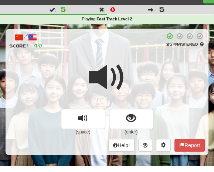
click at [123, 76] on span at bounding box center [107, 77] width 37 height 37
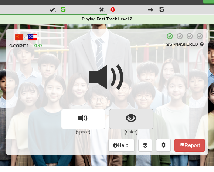
click at [131, 121] on span "show sentence" at bounding box center [131, 118] width 10 height 10
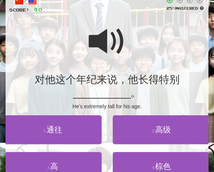
scroll to position [54, 0]
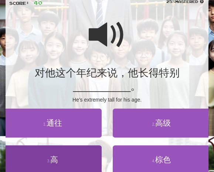
click at [66, 158] on button "3 . 高" at bounding box center [53, 159] width 98 height 29
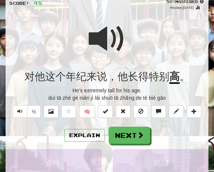
click at [112, 47] on span at bounding box center [107, 38] width 37 height 37
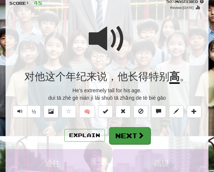
click at [141, 132] on span at bounding box center [141, 135] width 7 height 7
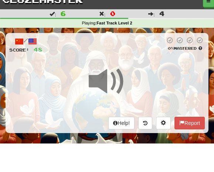
scroll to position [8, 0]
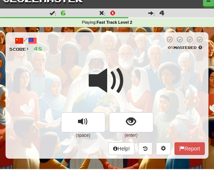
click at [118, 58] on div "/ Score: 48 0 % Mastered (space) (enter) Help! Report" at bounding box center [107, 95] width 203 height 126
click at [116, 66] on span at bounding box center [107, 80] width 37 height 37
click at [118, 67] on span at bounding box center [107, 80] width 37 height 37
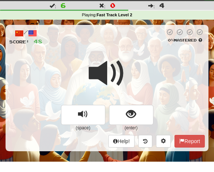
scroll to position [30, 0]
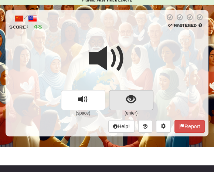
click at [132, 98] on span "show sentence" at bounding box center [131, 99] width 10 height 10
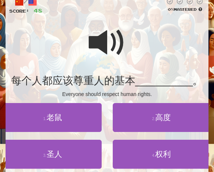
scroll to position [47, 0]
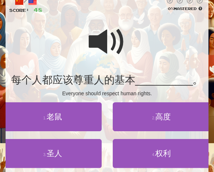
click at [99, 39] on span at bounding box center [107, 41] width 37 height 37
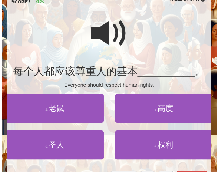
scroll to position [56, 0]
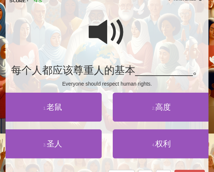
click at [97, 37] on span at bounding box center [107, 32] width 37 height 37
click at [102, 35] on span at bounding box center [107, 32] width 37 height 37
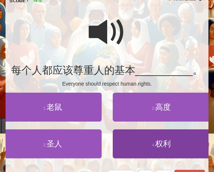
click at [164, 143] on span "权利" at bounding box center [163, 143] width 16 height 9
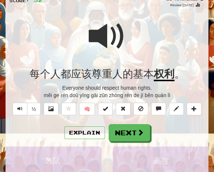
click at [123, 53] on span at bounding box center [107, 36] width 37 height 37
click at [82, 129] on button "Explain" at bounding box center [84, 132] width 41 height 13
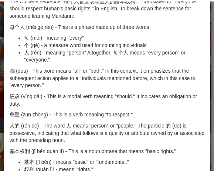
scroll to position [0, 0]
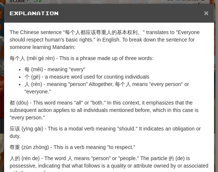
click at [204, 13] on span "×" at bounding box center [206, 13] width 4 height 9
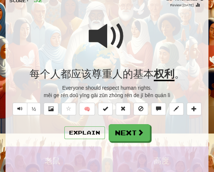
click at [122, 47] on span at bounding box center [107, 36] width 37 height 37
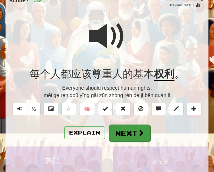
click at [126, 136] on button "Next" at bounding box center [129, 132] width 41 height 17
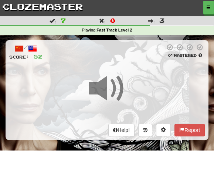
scroll to position [1, 0]
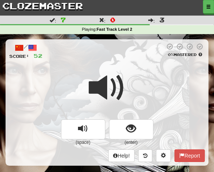
click at [116, 69] on span at bounding box center [107, 87] width 37 height 37
click at [108, 73] on span at bounding box center [107, 87] width 37 height 37
click at [107, 75] on span at bounding box center [107, 87] width 37 height 37
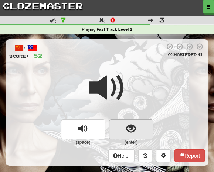
click at [131, 128] on span "show sentence" at bounding box center [131, 129] width 10 height 10
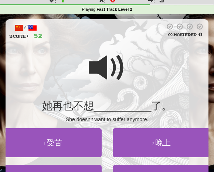
scroll to position [23, 0]
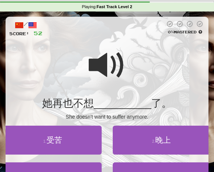
click at [98, 61] on span at bounding box center [107, 65] width 37 height 37
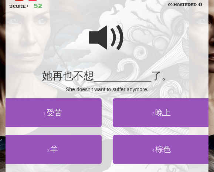
scroll to position [54, 0]
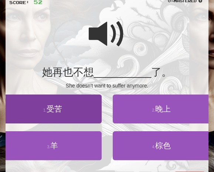
click at [56, 114] on button "1 . 受苦" at bounding box center [53, 108] width 98 height 29
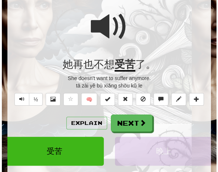
scroll to position [83, 0]
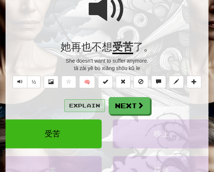
click at [84, 101] on button "Explain" at bounding box center [84, 105] width 41 height 13
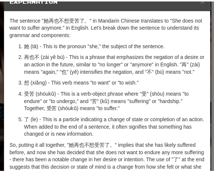
scroll to position [0, 0]
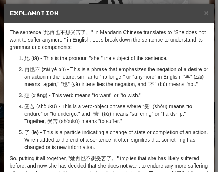
click at [200, 14] on h5 "Explanation" at bounding box center [109, 13] width 198 height 7
click at [204, 13] on span "×" at bounding box center [206, 13] width 4 height 9
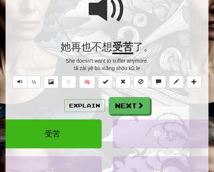
click at [107, 14] on span at bounding box center [107, 9] width 37 height 37
click at [77, 106] on button "Explain" at bounding box center [84, 105] width 41 height 13
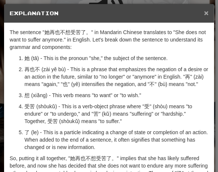
click at [204, 13] on span "×" at bounding box center [206, 13] width 4 height 9
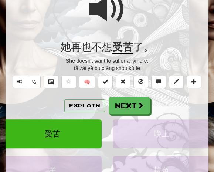
click at [121, 15] on span at bounding box center [107, 9] width 37 height 37
click at [131, 17] on div at bounding box center [107, 14] width 196 height 53
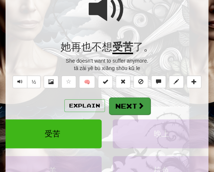
click at [136, 98] on button "Next" at bounding box center [129, 105] width 41 height 17
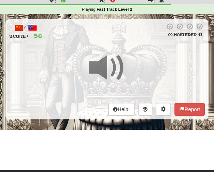
scroll to position [20, 0]
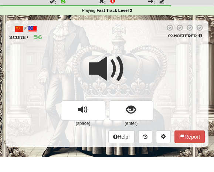
click at [129, 41] on div "/ Score: 56 0 % Mastered (space) (enter) Help! Report" at bounding box center [107, 83] width 203 height 126
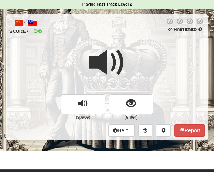
click at [124, 56] on span at bounding box center [107, 62] width 37 height 37
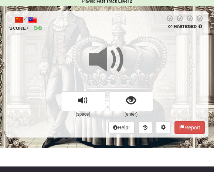
scroll to position [31, 0]
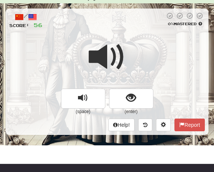
click at [126, 48] on div at bounding box center [107, 62] width 196 height 53
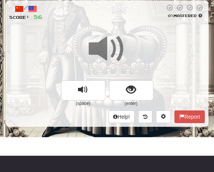
scroll to position [43, 0]
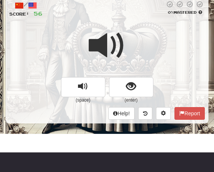
click at [128, 45] on div at bounding box center [107, 50] width 196 height 53
click at [127, 45] on div at bounding box center [107, 50] width 196 height 53
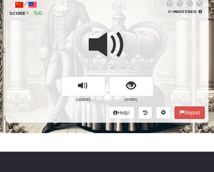
scroll to position [45, 0]
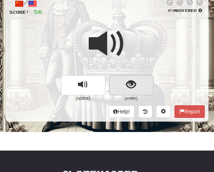
click at [130, 80] on span "show sentence" at bounding box center [131, 85] width 10 height 10
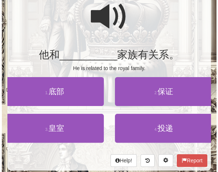
scroll to position [74, 0]
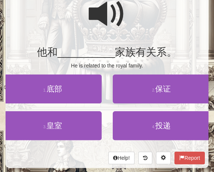
click at [105, 12] on span at bounding box center [107, 14] width 37 height 37
click at [103, 11] on span at bounding box center [107, 14] width 37 height 37
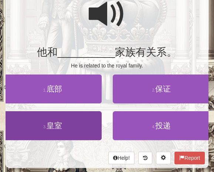
click at [56, 126] on span "皇室" at bounding box center [55, 125] width 16 height 9
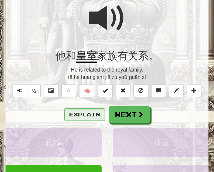
click at [86, 115] on button "Explain" at bounding box center [84, 114] width 41 height 13
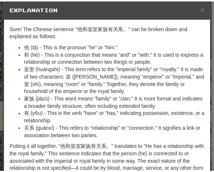
scroll to position [6, 0]
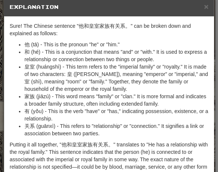
click at [200, 7] on h5 "Explanation" at bounding box center [109, 6] width 198 height 7
click at [204, 9] on span "×" at bounding box center [206, 6] width 4 height 9
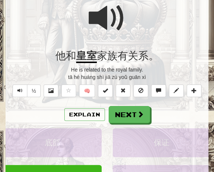
click at [129, 107] on button "Next" at bounding box center [129, 114] width 41 height 17
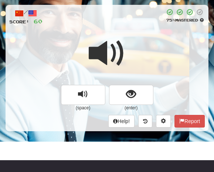
scroll to position [30, 0]
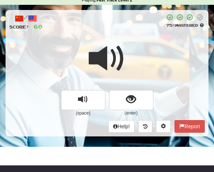
click at [121, 40] on span at bounding box center [107, 58] width 37 height 37
click at [119, 40] on span at bounding box center [107, 58] width 37 height 37
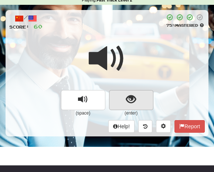
click at [131, 101] on span "show sentence" at bounding box center [131, 99] width 10 height 10
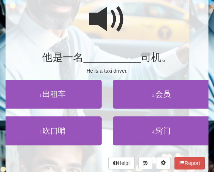
scroll to position [70, 0]
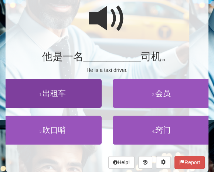
click at [63, 93] on span "出租车" at bounding box center [54, 93] width 23 height 9
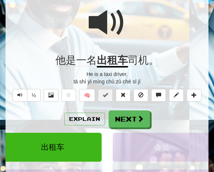
click at [101, 26] on span at bounding box center [107, 22] width 37 height 37
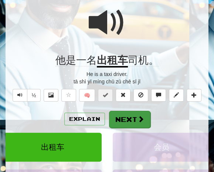
click at [128, 111] on button "Next" at bounding box center [129, 119] width 41 height 17
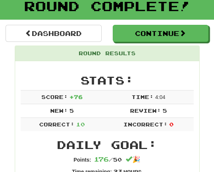
scroll to position [9, 0]
